Goal: Obtain resource: Obtain resource

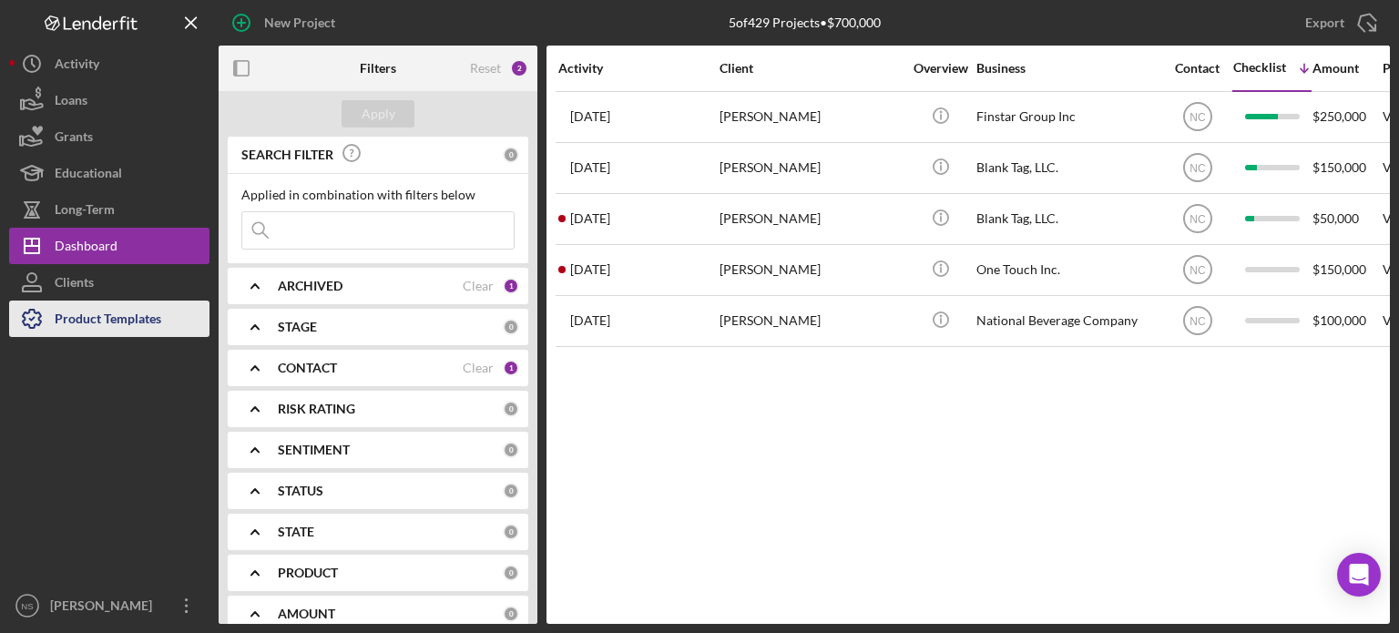
click at [138, 316] on div "Product Templates" at bounding box center [108, 321] width 107 height 41
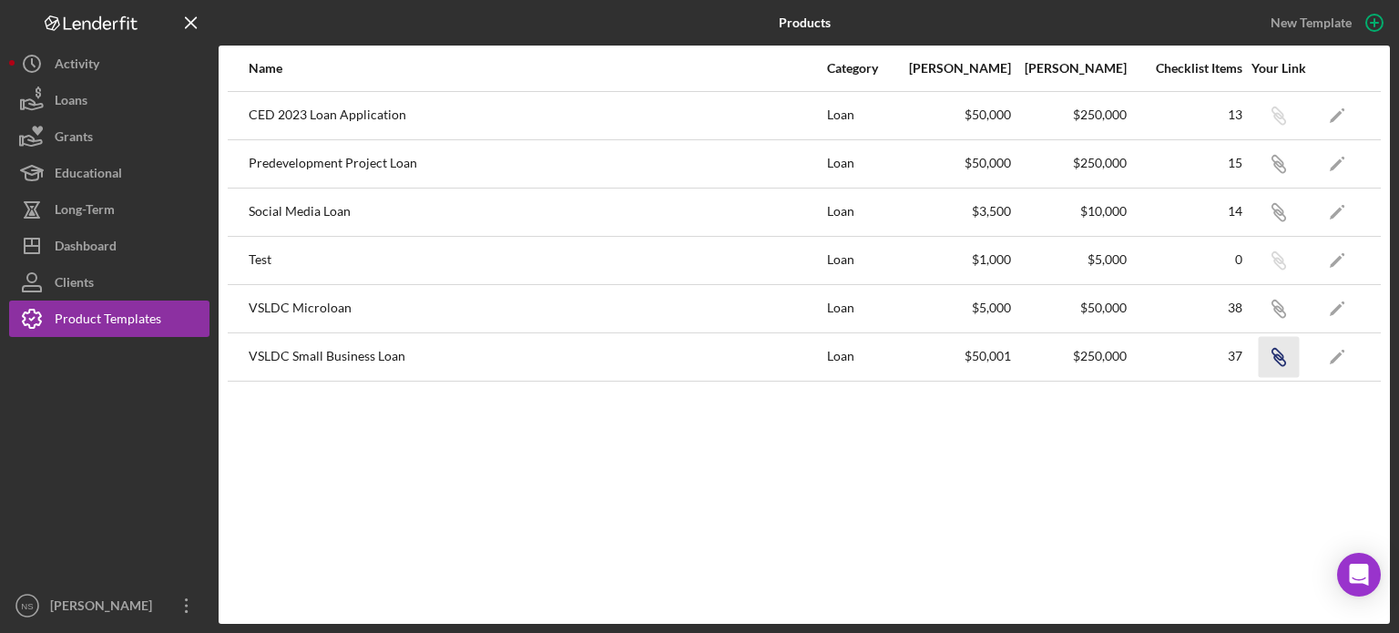
click at [1276, 354] on icon "Icon/Link" at bounding box center [1278, 356] width 41 height 41
